Goal: Complete application form

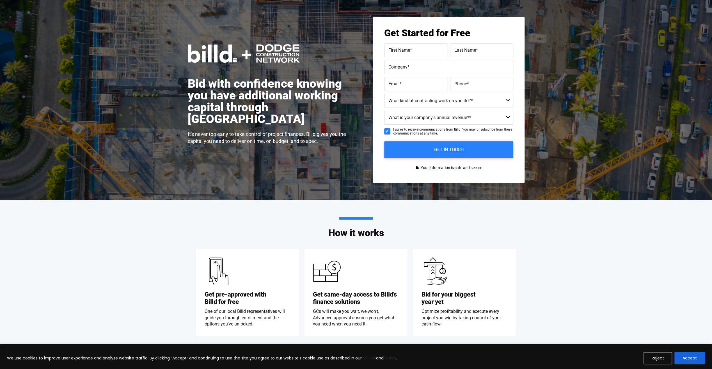
click at [419, 50] on label "First Name *" at bounding box center [415, 50] width 55 height 8
click at [419, 50] on input "First Name *" at bounding box center [415, 50] width 63 height 14
type input "[DEMOGRAPHIC_DATA][PERSON_NAME]"
type input "[PERSON_NAME]"
type input "8 PHASE ENERGY LLC"
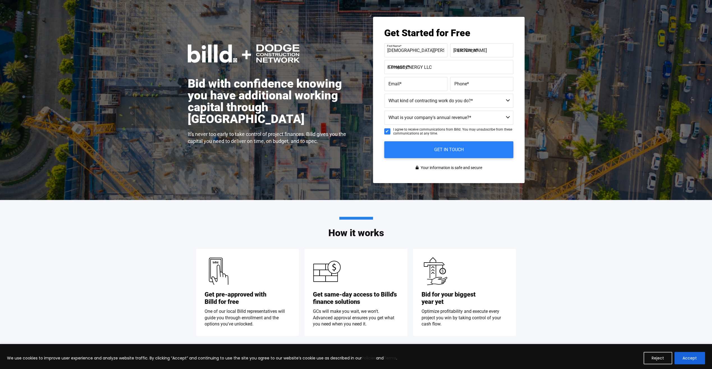
type input "[PERSON_NAME][EMAIL_ADDRESS][DOMAIN_NAME]"
type input "[PHONE_NUMBER]"
type input "[DEMOGRAPHIC_DATA]"
click at [509, 102] on select "Residential Not a Contractor Commercial and Residential Commercial" at bounding box center [448, 101] width 129 height 14
select select "Commercial and Residential"
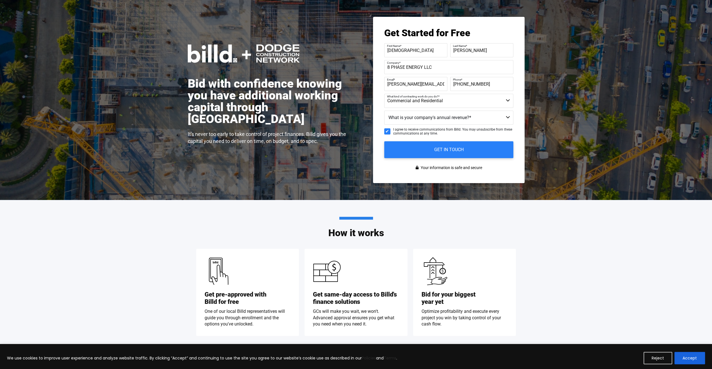
click at [384, 94] on select "Residential Not a Contractor Commercial and Residential Commercial" at bounding box center [448, 101] width 129 height 14
click at [507, 117] on select "Less than $1M $1M - $2M $2M - $4M $4M - $8M $8M - $25M $25M - $40M $40M +" at bounding box center [448, 118] width 129 height 14
click at [384, 111] on select "Less than $1M $1M - $2M $2M - $4M $4M - $8M $8M - $25M $25M - $40M $40M +" at bounding box center [448, 118] width 129 height 14
click at [453, 118] on select "Less than $1M $1M - $2M $2M - $4M $4M - $8M $8M - $25M $25M - $40M $40M +" at bounding box center [448, 118] width 129 height 14
select select "Less than $1M"
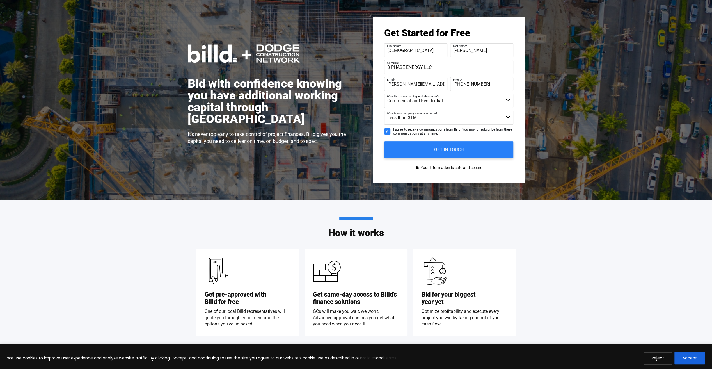
click at [384, 111] on select "Less than $1M $1M - $2M $2M - $4M $4M - $8M $8M - $25M $25M - $40M $40M +" at bounding box center [448, 118] width 129 height 14
click at [421, 148] on input "GET IN TOUCH" at bounding box center [449, 150] width 136 height 18
